Goal: Information Seeking & Learning: Learn about a topic

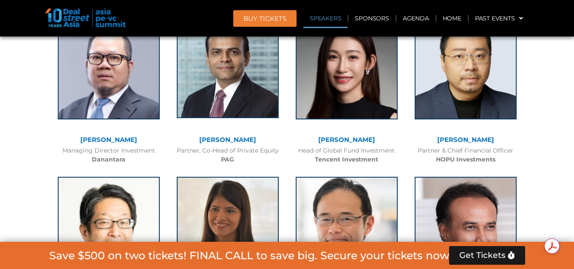
scroll to position [1062, 0]
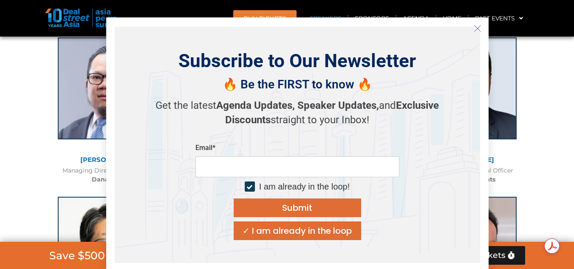
click at [479, 27] on line "Close" at bounding box center [477, 28] width 6 height 6
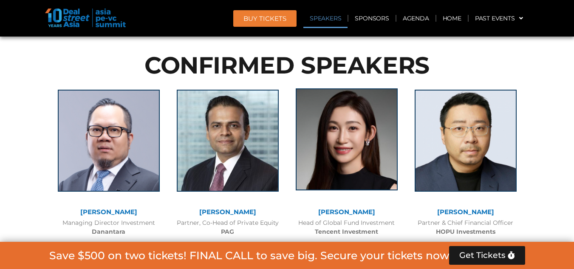
scroll to position [1020, 0]
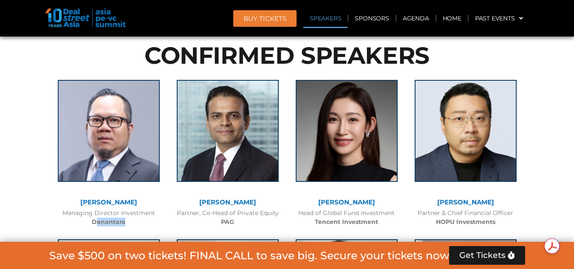
drag, startPoint x: 95, startPoint y: 203, endPoint x: 134, endPoint y: 203, distance: 38.7
click at [134, 209] on div "Managing Director Investment Danantara" at bounding box center [109, 218] width 110 height 18
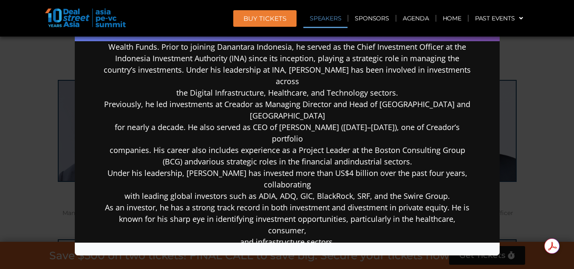
scroll to position [170, 0]
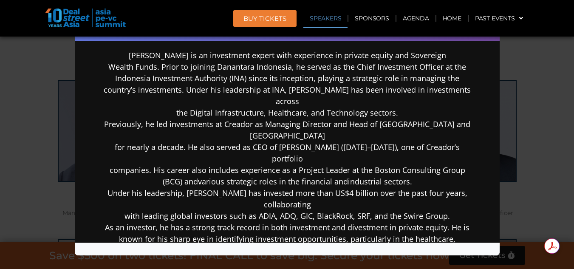
click at [44, 128] on div "Speaker Profile ×" at bounding box center [287, 134] width 574 height 269
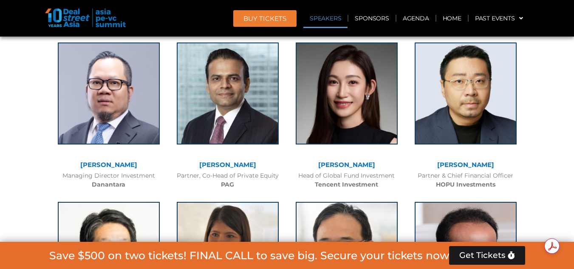
scroll to position [1062, 0]
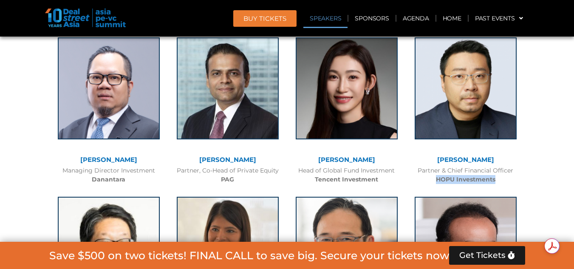
drag, startPoint x: 496, startPoint y: 158, endPoint x: 434, endPoint y: 157, distance: 62.0
click at [434, 166] on div "Partner & Chief Financial Officer HOPU Investments" at bounding box center [465, 175] width 110 height 18
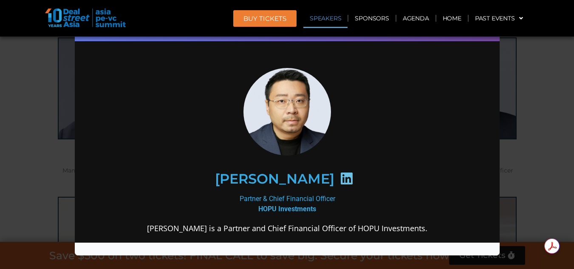
scroll to position [0, 0]
click at [527, 63] on div "Speaker Profile ×" at bounding box center [287, 134] width 574 height 269
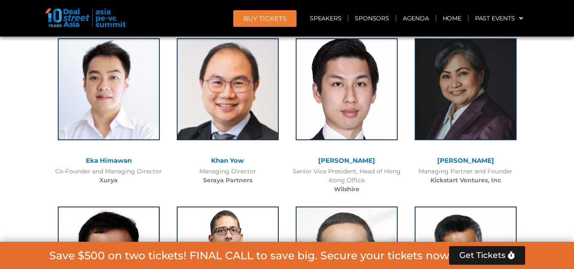
scroll to position [2089, 0]
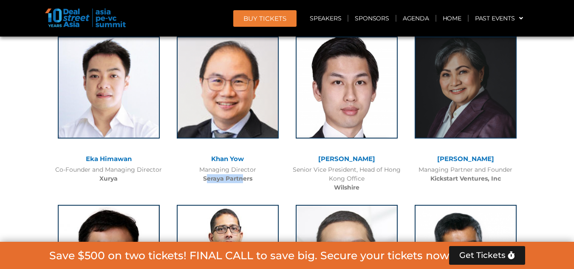
drag, startPoint x: 207, startPoint y: 158, endPoint x: 243, endPoint y: 158, distance: 35.3
click at [243, 175] on b "Seraya Partners" at bounding box center [227, 179] width 49 height 8
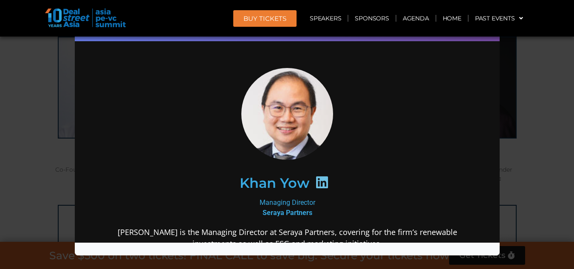
scroll to position [0, 0]
click at [521, 48] on div "Speaker Profile ×" at bounding box center [287, 134] width 574 height 269
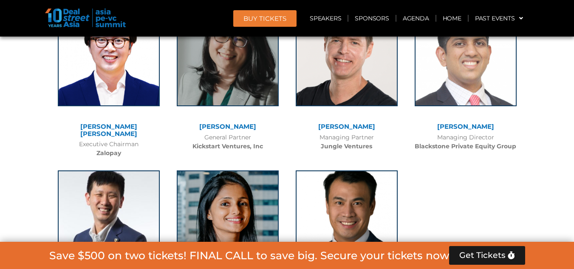
scroll to position [6083, 0]
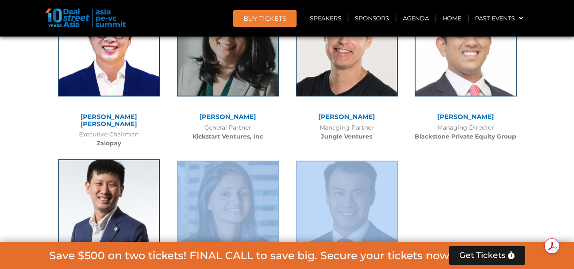
drag, startPoint x: 419, startPoint y: 190, endPoint x: 144, endPoint y: 87, distance: 292.7
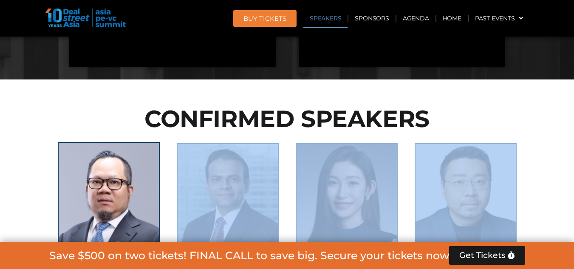
scroll to position [942, 0]
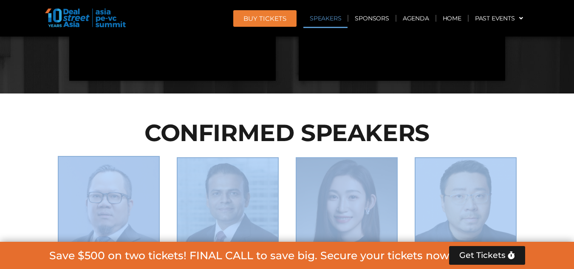
drag, startPoint x: 385, startPoint y: 210, endPoint x: 58, endPoint y: 161, distance: 330.1
copy div "Stefanus Hadiwidjaja Managing Director Investment Danantara Nikhil Srivastava P…"
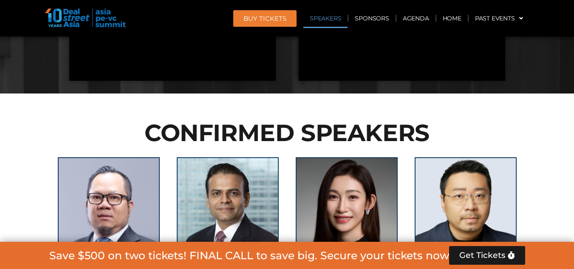
click at [194, 108] on div at bounding box center [287, 114] width 476 height 13
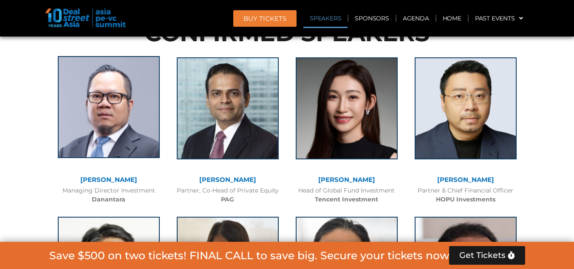
scroll to position [1027, 0]
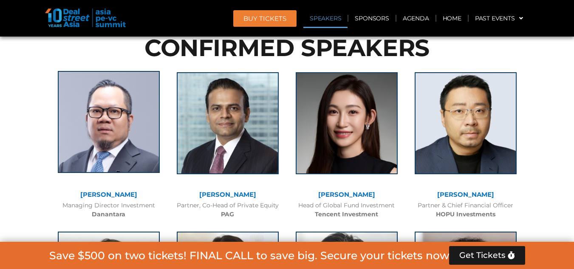
click at [113, 102] on img at bounding box center [109, 122] width 102 height 102
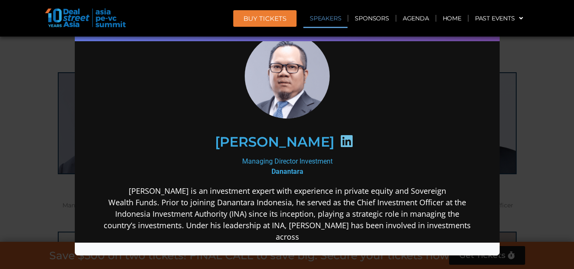
scroll to position [127, 0]
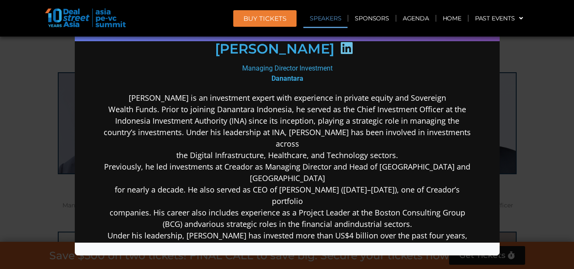
click at [548, 109] on div "Speaker Profile ×" at bounding box center [287, 134] width 574 height 269
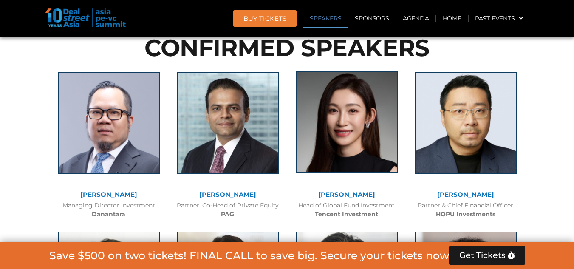
scroll to position [3438, 0]
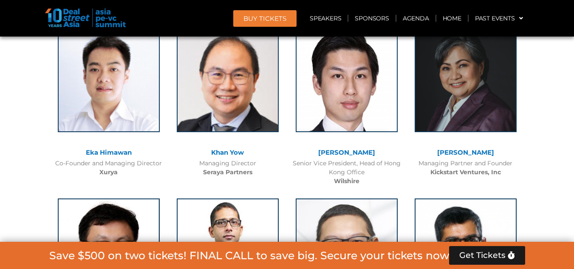
scroll to position [2167, 0]
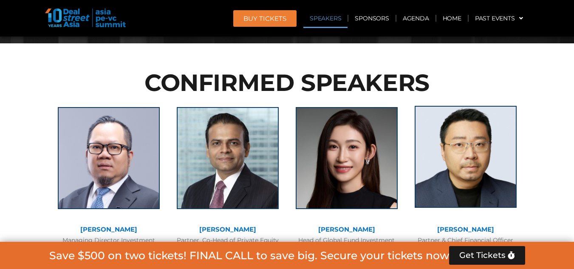
scroll to position [1020, 0]
